Goal: Information Seeking & Learning: Learn about a topic

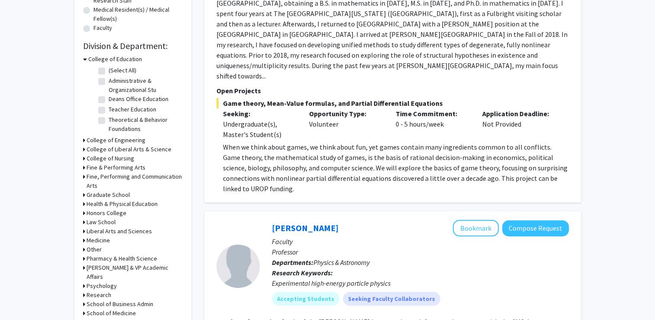
scroll to position [260, 0]
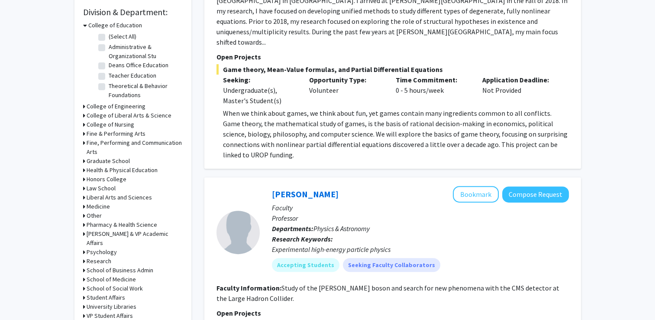
click at [84, 205] on icon at bounding box center [84, 206] width 2 height 9
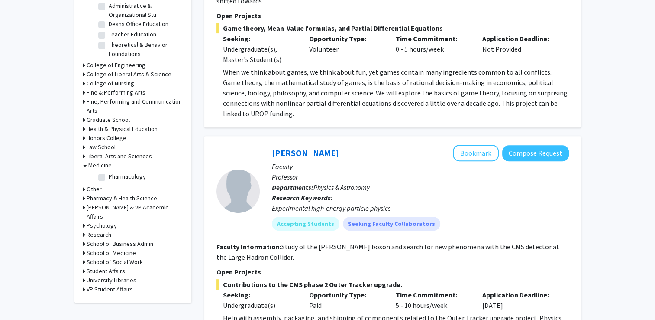
scroll to position [303, 0]
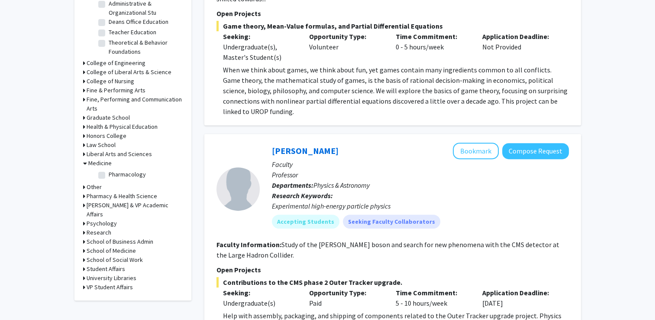
click at [82, 224] on div "Refine By Collaboration Status: Collaboration Status All Faculty/Staff Collabor…" at bounding box center [132, 21] width 117 height 557
click at [82, 223] on div "Refine By Collaboration Status: Collaboration Status All Faculty/Staff Collabor…" at bounding box center [132, 21] width 117 height 557
click at [82, 221] on div "Refine By Collaboration Status: Collaboration Status All Faculty/Staff Collabor…" at bounding box center [132, 21] width 117 height 557
click at [84, 228] on icon at bounding box center [84, 232] width 2 height 9
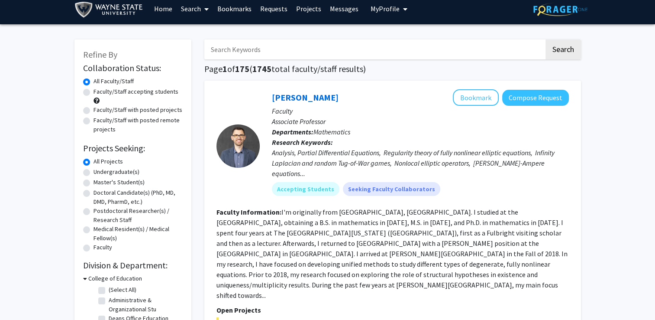
scroll to position [0, 0]
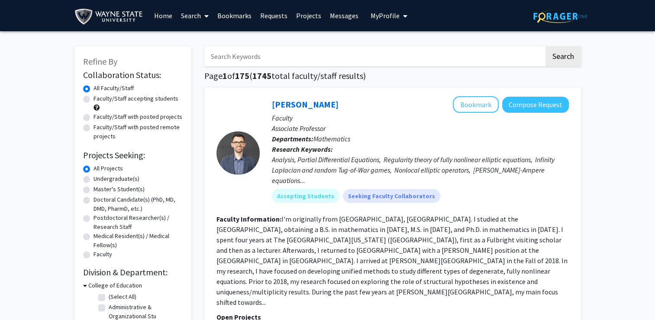
click at [167, 13] on link "Home" at bounding box center [163, 15] width 27 height 30
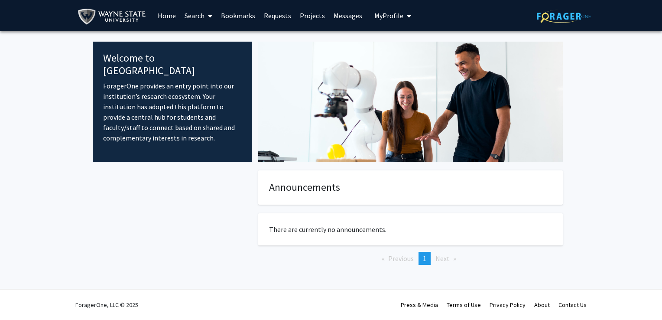
click at [302, 15] on link "Projects" at bounding box center [312, 15] width 34 height 30
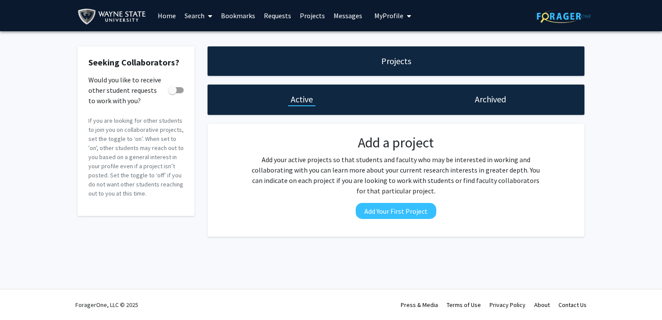
click at [160, 15] on link "Home" at bounding box center [166, 15] width 27 height 30
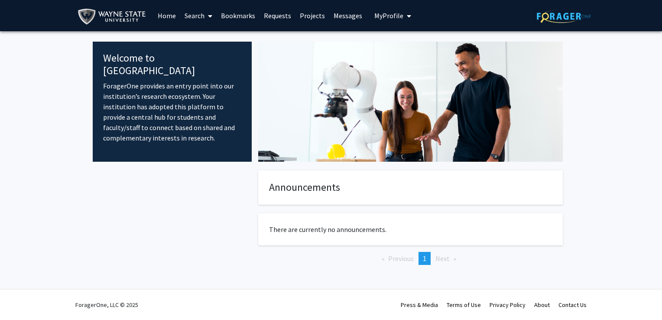
click at [191, 12] on link "Search" at bounding box center [198, 15] width 36 height 30
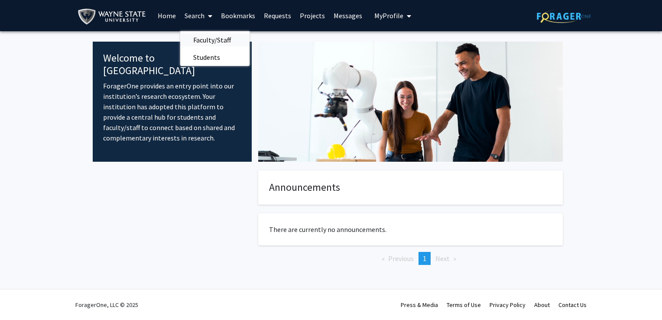
click at [203, 36] on span "Faculty/Staff" at bounding box center [212, 39] width 64 height 17
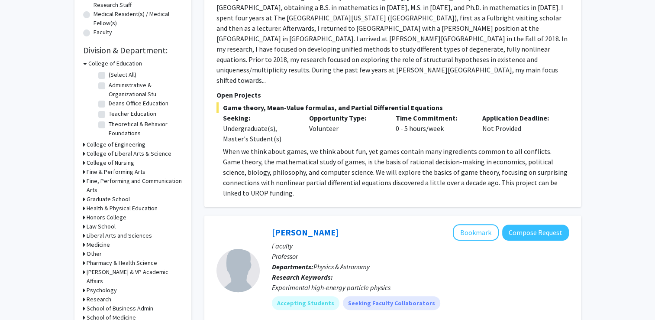
scroll to position [260, 0]
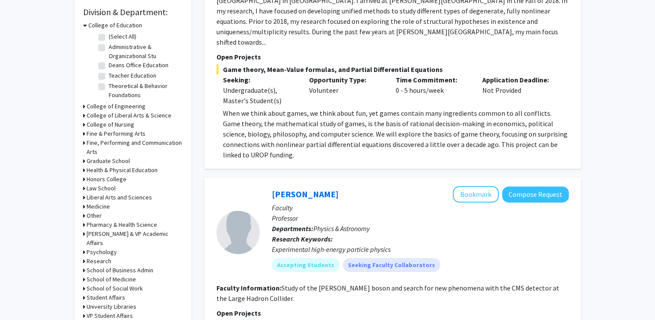
click at [84, 207] on icon at bounding box center [84, 206] width 2 height 9
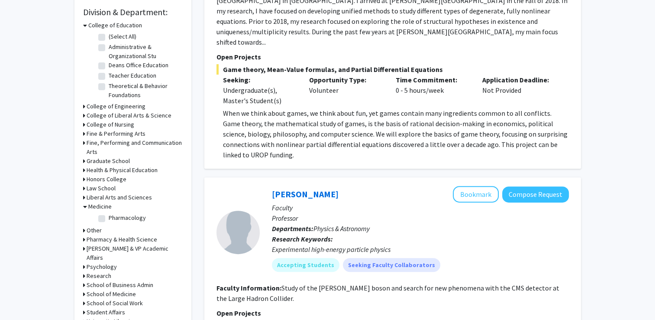
click at [83, 229] on div "Refine By Collaboration Status: Collaboration Status All Faculty/Staff Collabor…" at bounding box center [132, 65] width 117 height 557
click at [83, 227] on icon at bounding box center [84, 230] width 2 height 9
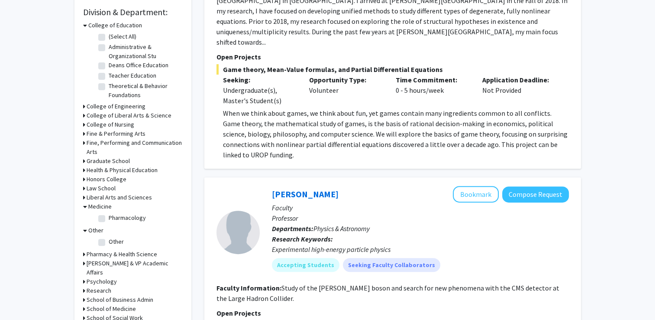
click at [82, 107] on div "Refine By Collaboration Status: Collaboration Status All Faculty/Staff Collabor…" at bounding box center [132, 73] width 117 height 572
click at [81, 114] on div "Refine By Collaboration Status: Collaboration Status All Faculty/Staff Collabor…" at bounding box center [132, 73] width 117 height 572
click at [84, 113] on icon at bounding box center [84, 115] width 2 height 9
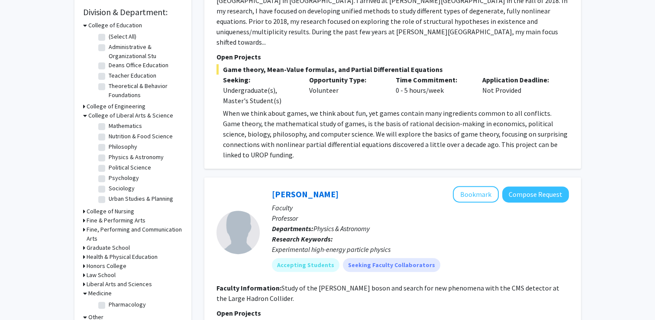
scroll to position [433, 0]
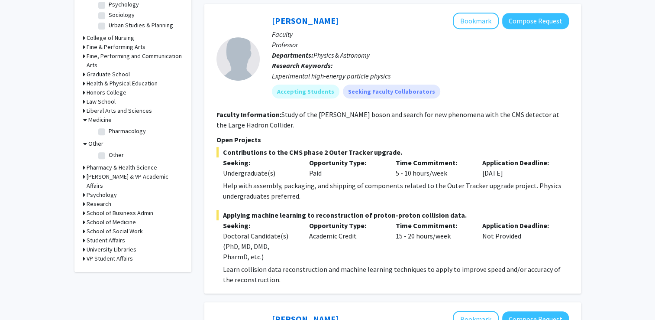
click at [83, 217] on icon at bounding box center [84, 221] width 2 height 9
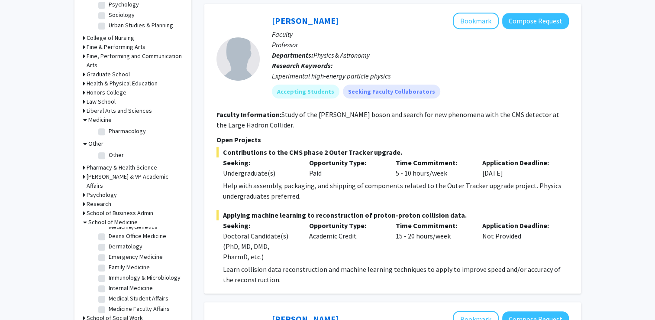
scroll to position [43, 0]
click at [109, 255] on label "Emergency Medicine" at bounding box center [136, 259] width 54 height 9
click at [109, 255] on input "Emergency Medicine" at bounding box center [112, 258] width 6 height 6
checkbox input "true"
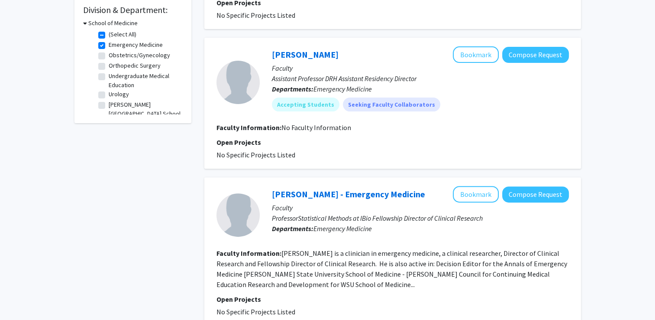
scroll to position [130, 0]
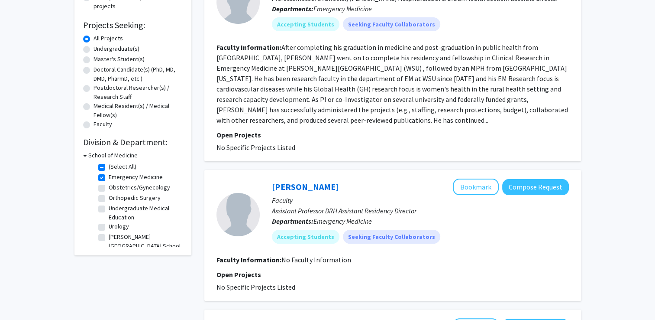
click at [109, 175] on label "Emergency Medicine" at bounding box center [136, 176] width 54 height 9
click at [109, 175] on input "Emergency Medicine" at bounding box center [112, 175] width 6 height 6
checkbox input "false"
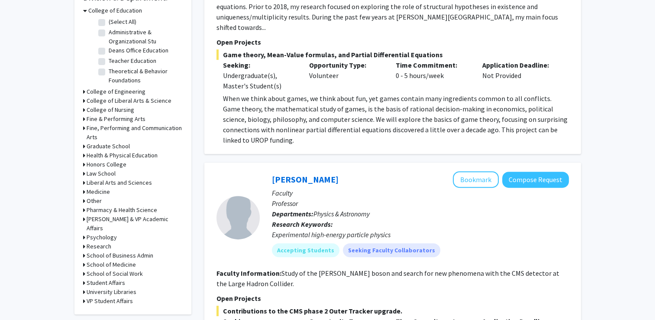
scroll to position [303, 0]
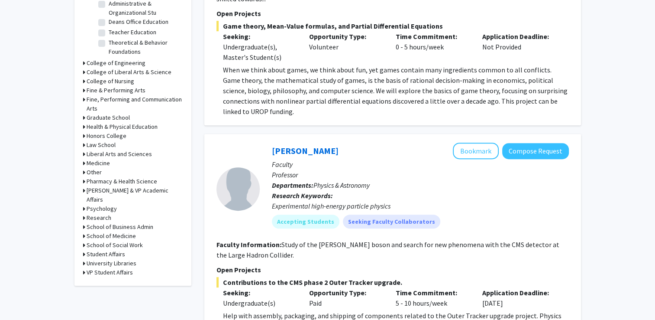
click at [83, 231] on icon at bounding box center [84, 235] width 2 height 9
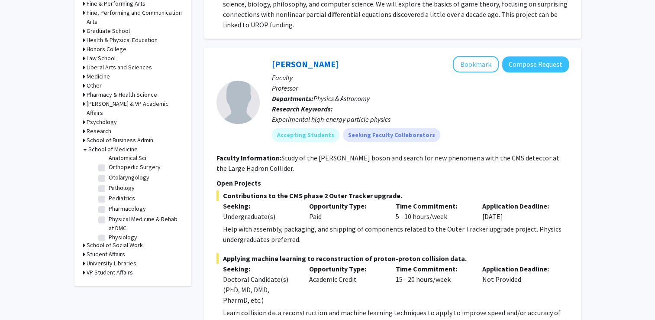
scroll to position [217, 0]
click at [109, 164] on label "Orthopedic Surgery" at bounding box center [135, 164] width 52 height 9
click at [109, 164] on input "Orthopedic Surgery" at bounding box center [112, 163] width 6 height 6
checkbox input "true"
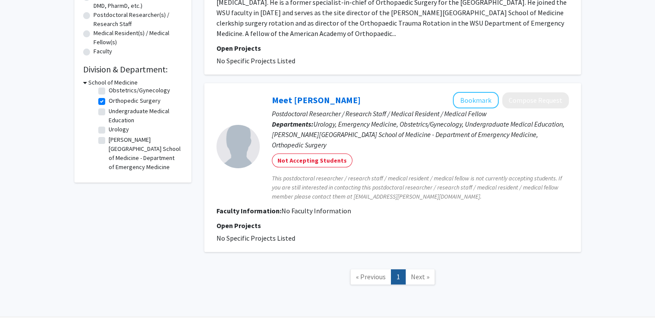
scroll to position [217, 0]
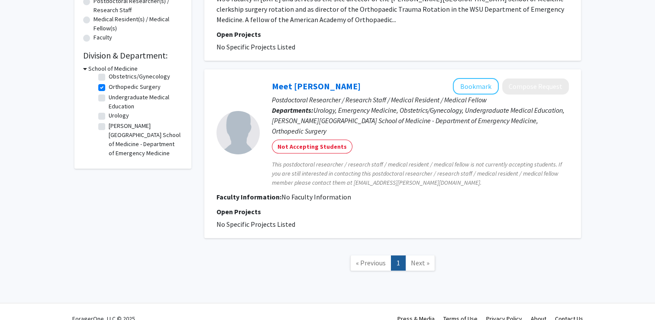
click at [109, 113] on label "Urology" at bounding box center [119, 115] width 20 height 9
click at [109, 113] on input "Urology" at bounding box center [112, 114] width 6 height 6
checkbox input "true"
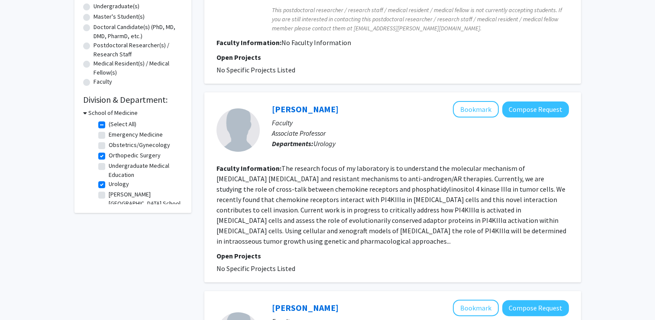
scroll to position [173, 0]
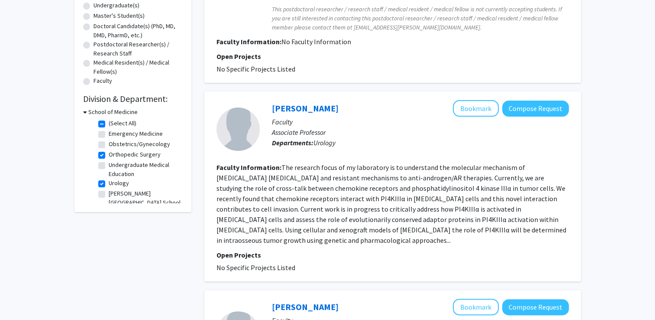
click at [109, 154] on label "Orthopedic Surgery" at bounding box center [135, 154] width 52 height 9
click at [109, 154] on input "Orthopedic Surgery" at bounding box center [112, 153] width 6 height 6
checkbox input "false"
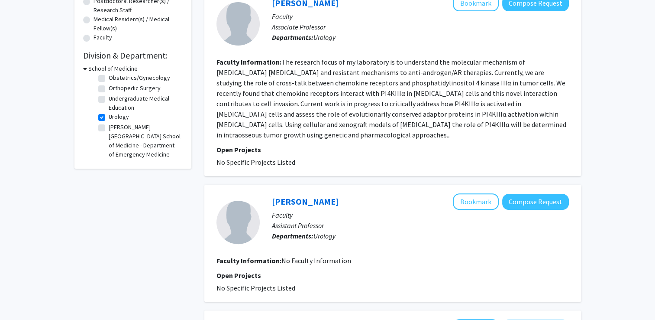
scroll to position [24, 0]
click at [109, 117] on label "Urology" at bounding box center [119, 115] width 20 height 9
click at [109, 116] on input "Urology" at bounding box center [112, 114] width 6 height 6
checkbox input "false"
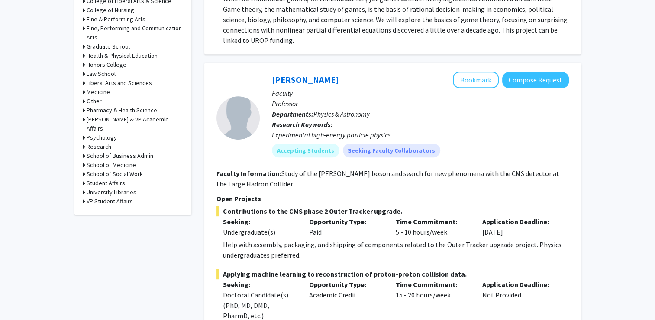
scroll to position [371, 0]
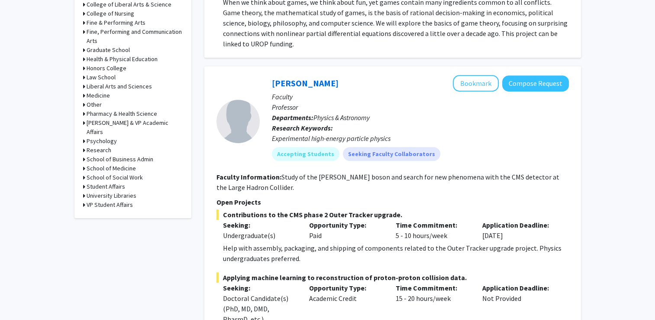
click at [84, 164] on icon at bounding box center [84, 168] width 2 height 9
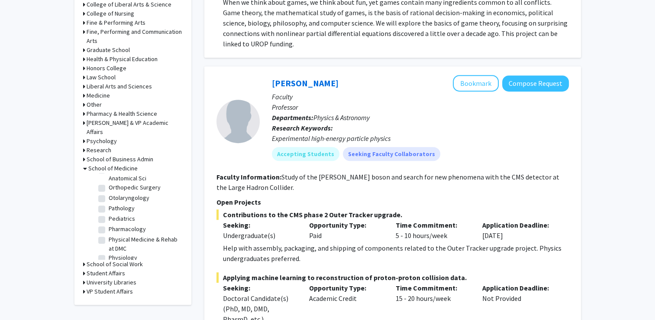
scroll to position [217, 0]
click at [109, 193] on label "Otolaryngology" at bounding box center [129, 194] width 41 height 9
click at [109, 193] on input "Otolaryngology" at bounding box center [112, 193] width 6 height 6
checkbox input "true"
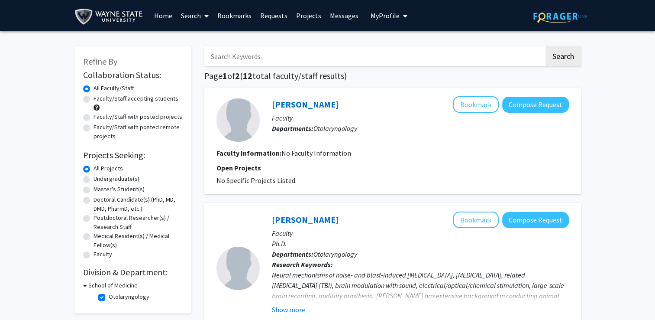
drag, startPoint x: 175, startPoint y: 219, endPoint x: 255, endPoint y: -6, distance: 238.7
click at [286, 100] on link "[PERSON_NAME]" at bounding box center [305, 104] width 67 height 11
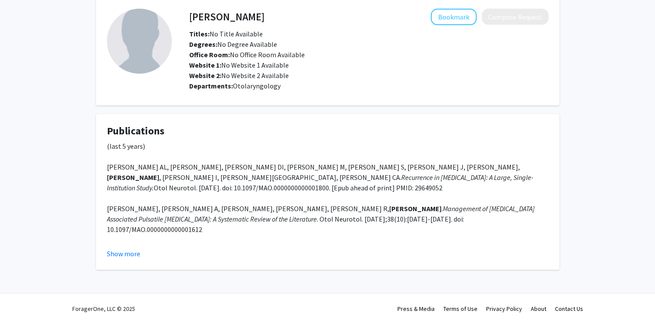
scroll to position [43, 0]
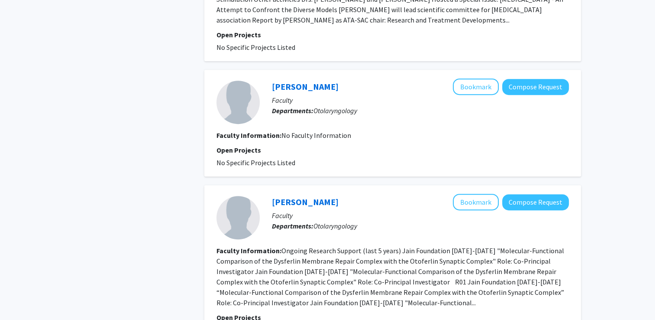
scroll to position [390, 0]
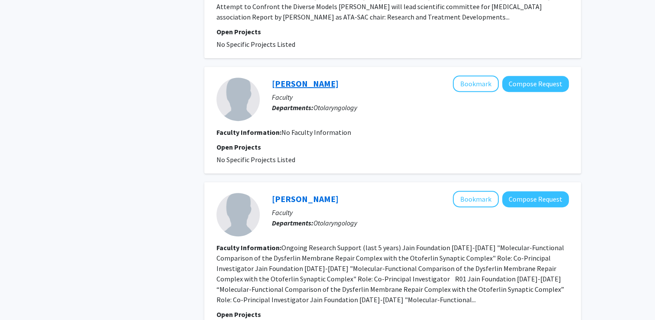
click at [294, 78] on link "[PERSON_NAME]" at bounding box center [305, 83] width 67 height 11
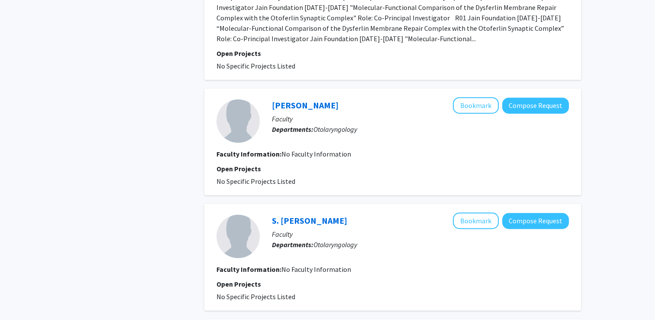
scroll to position [650, 0]
click at [275, 100] on link "[PERSON_NAME]" at bounding box center [305, 105] width 67 height 11
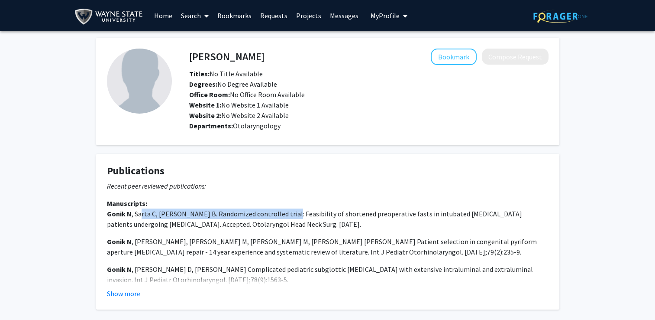
drag, startPoint x: 142, startPoint y: 215, endPoint x: 281, endPoint y: 210, distance: 139.5
click at [281, 210] on p "Manuscripts: Gonik N , [PERSON_NAME] C, [PERSON_NAME] B. Randomized controlled …" at bounding box center [328, 213] width 442 height 31
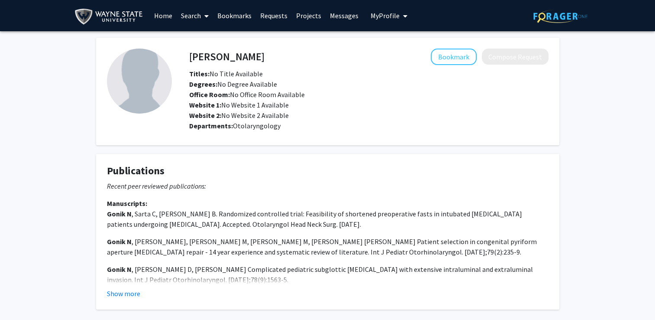
drag, startPoint x: 281, startPoint y: 210, endPoint x: 283, endPoint y: 226, distance: 16.5
click at [283, 226] on p "Manuscripts: Gonik N , [PERSON_NAME] C, [PERSON_NAME] B. Randomized controlled …" at bounding box center [328, 213] width 442 height 31
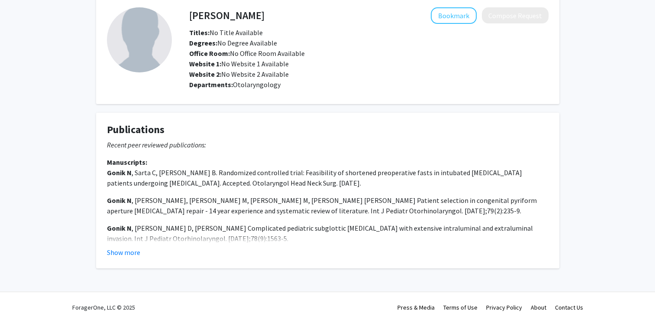
scroll to position [43, 0]
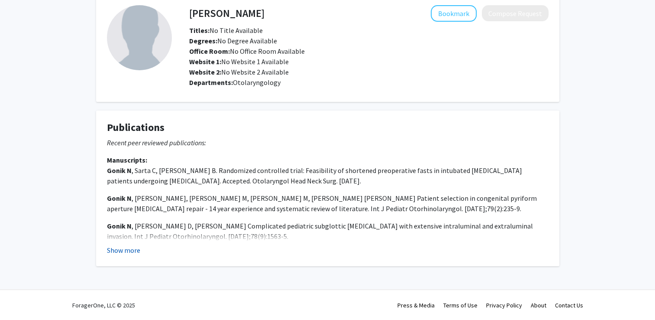
click at [126, 252] on button "Show more" at bounding box center [123, 250] width 33 height 10
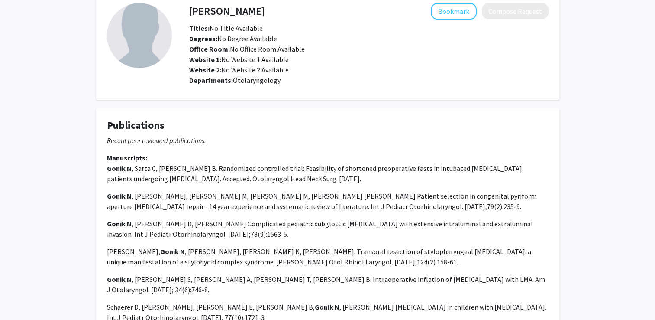
scroll to position [0, 0]
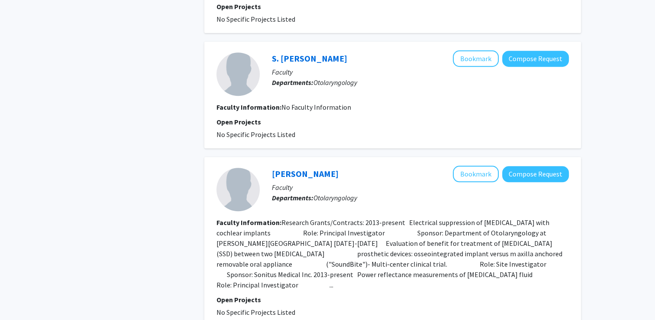
scroll to position [823, 0]
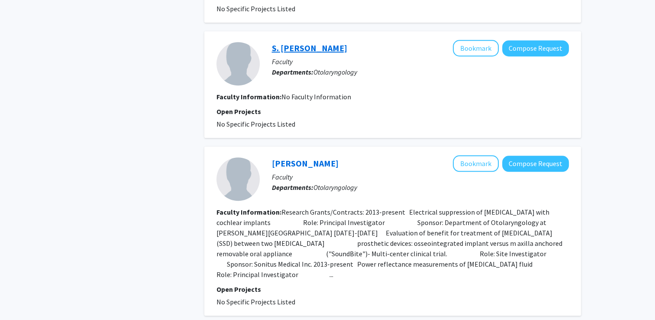
click at [308, 42] on link "S. [PERSON_NAME]" at bounding box center [309, 47] width 75 height 11
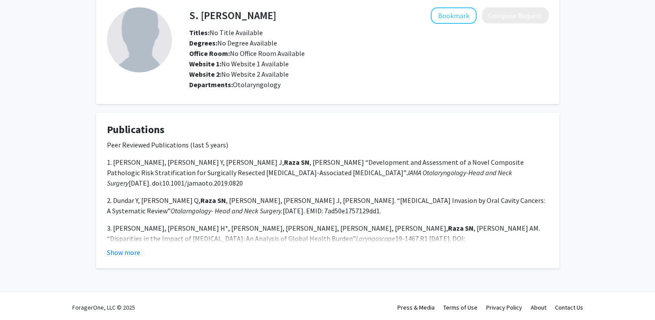
scroll to position [43, 0]
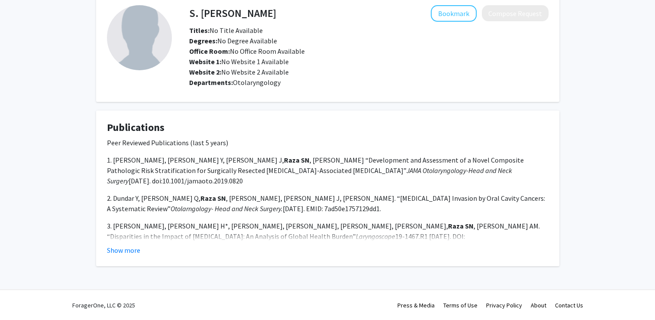
drag, startPoint x: 201, startPoint y: 243, endPoint x: 204, endPoint y: 240, distance: 4.9
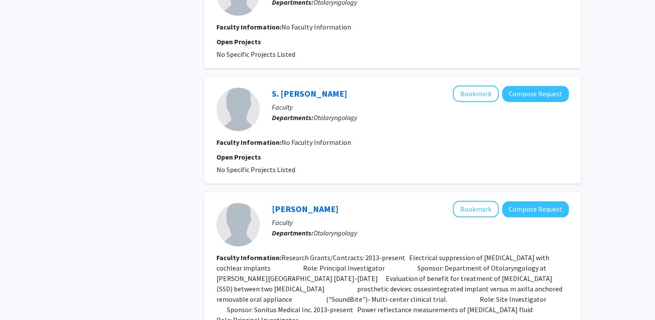
scroll to position [779, 0]
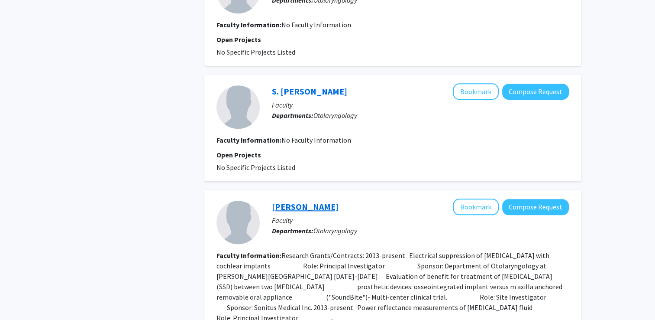
click at [278, 201] on link "[PERSON_NAME]" at bounding box center [305, 206] width 67 height 11
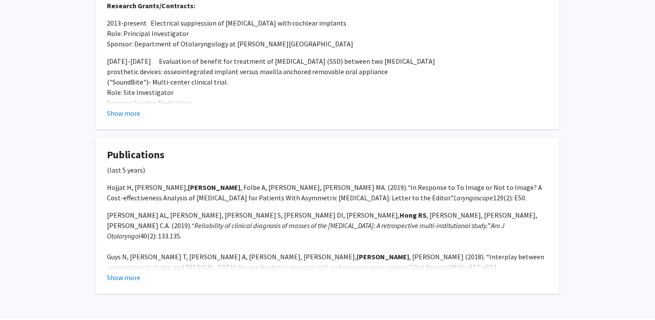
scroll to position [207, 0]
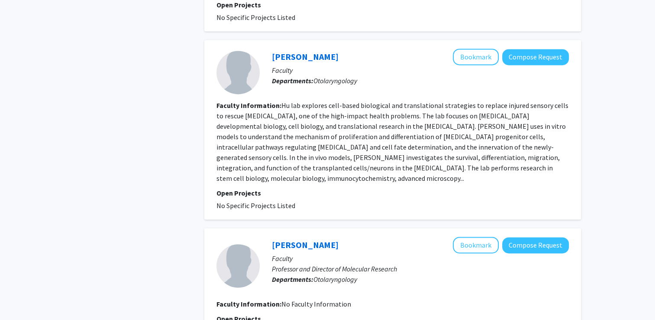
scroll to position [1381, 0]
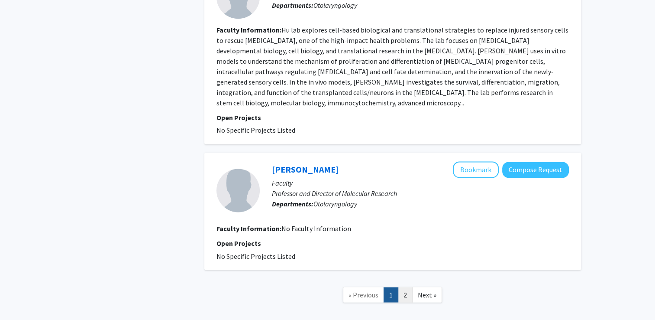
click at [407, 287] on link "2" at bounding box center [405, 294] width 15 height 15
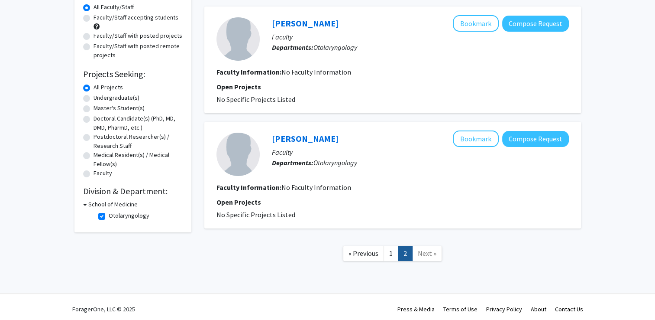
scroll to position [84, 0]
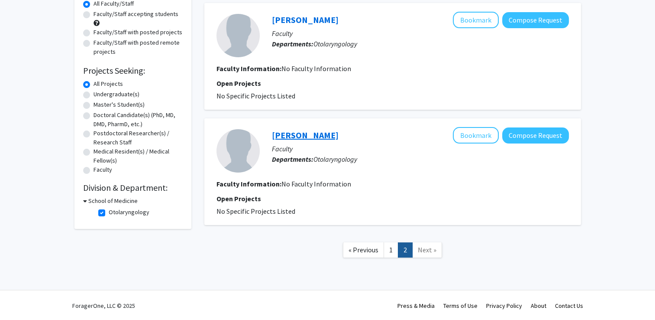
click at [302, 134] on link "[PERSON_NAME]" at bounding box center [305, 134] width 67 height 11
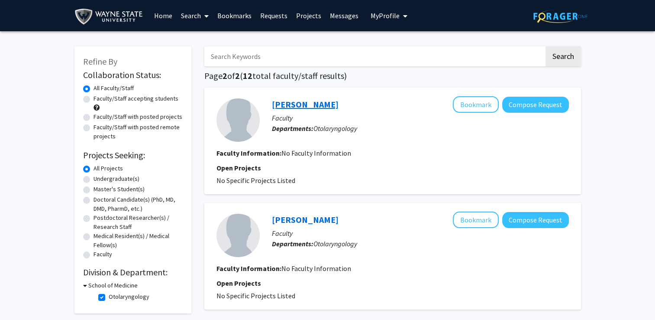
click at [302, 106] on link "[PERSON_NAME]" at bounding box center [305, 104] width 67 height 11
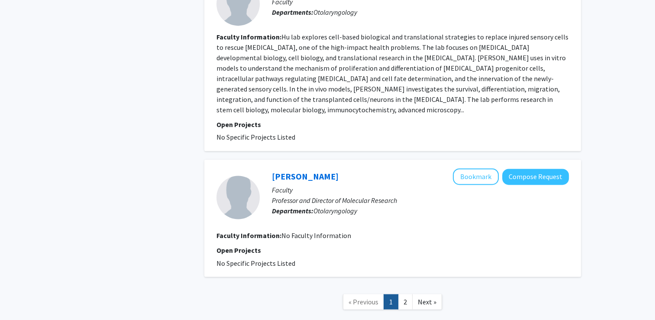
scroll to position [1381, 0]
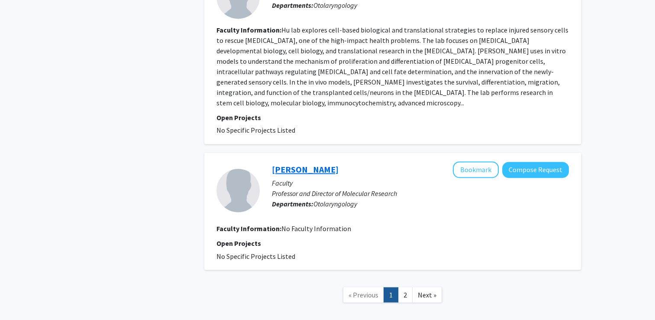
click at [293, 164] on link "[PERSON_NAME]" at bounding box center [305, 169] width 67 height 11
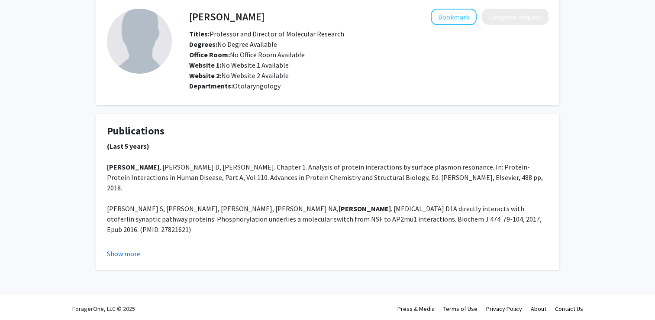
scroll to position [43, 0]
